Goal: Find specific page/section: Find specific page/section

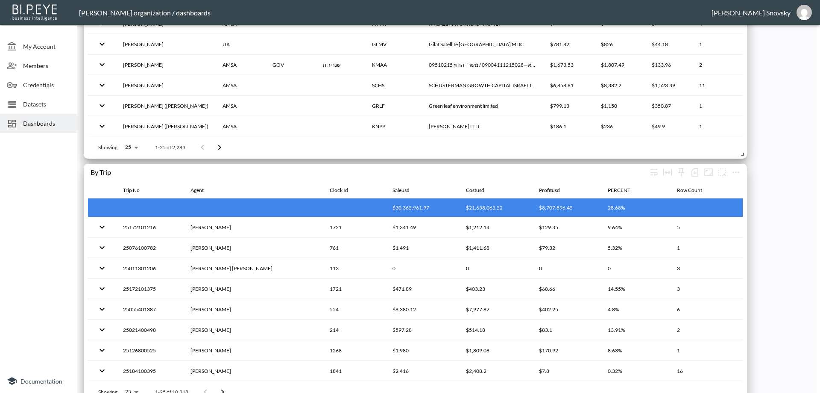
scroll to position [2974, 0]
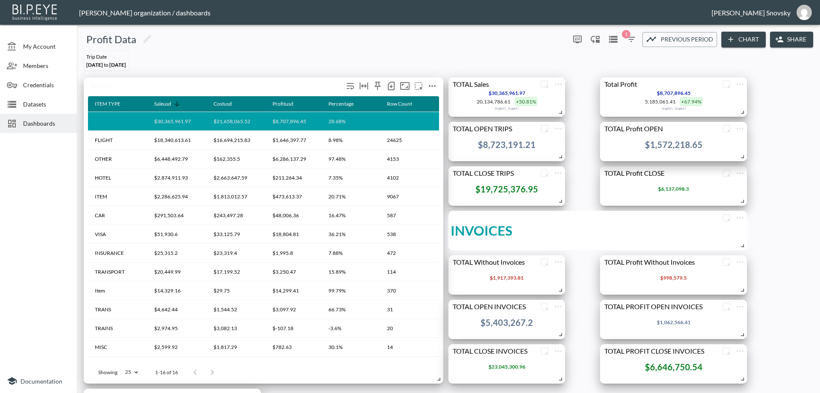
click at [349, 87] on icon "Wrap text" at bounding box center [350, 86] width 10 height 10
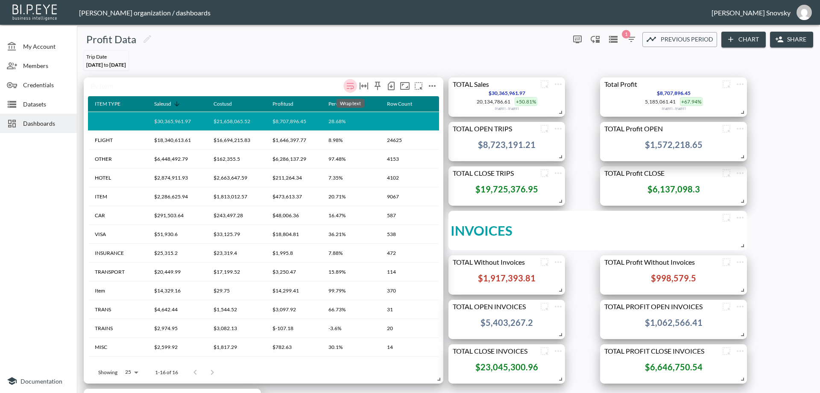
click at [350, 87] on icon "Wrap text" at bounding box center [350, 86] width 10 height 10
click at [32, 106] on span "Datasets" at bounding box center [46, 104] width 47 height 9
